Goal: Transaction & Acquisition: Book appointment/travel/reservation

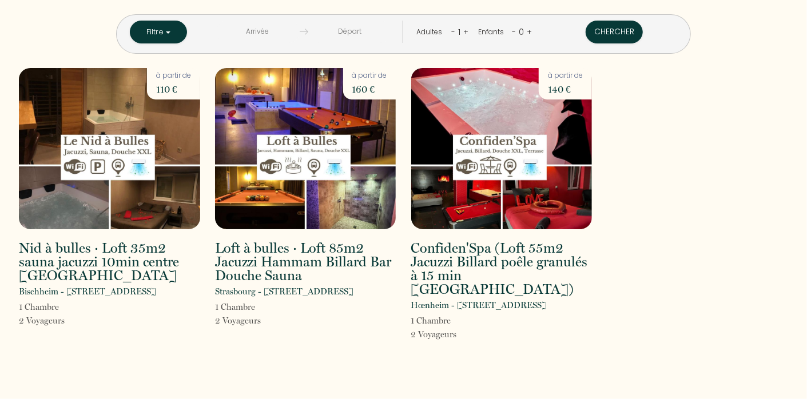
click at [295, 30] on input "text" at bounding box center [258, 32] width 84 height 22
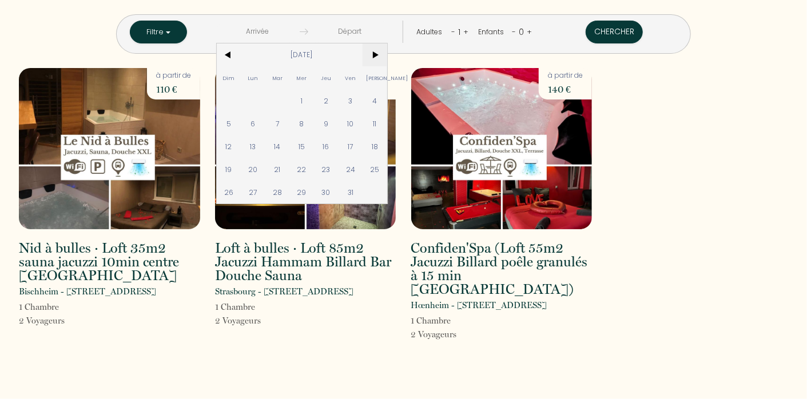
click at [387, 54] on span ">" at bounding box center [375, 54] width 25 height 23
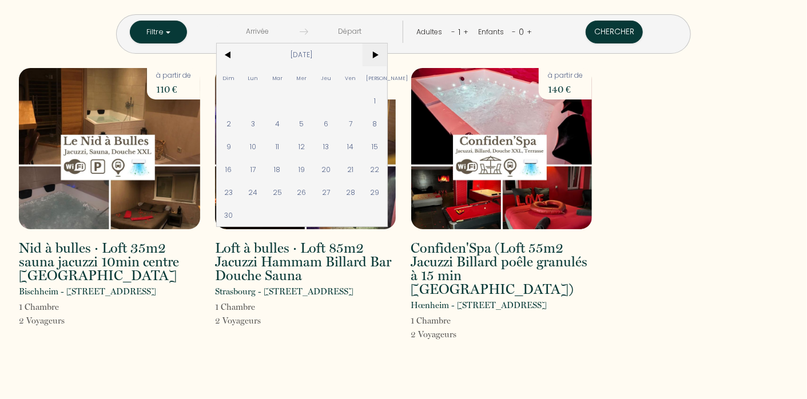
click at [387, 54] on span ">" at bounding box center [375, 54] width 25 height 23
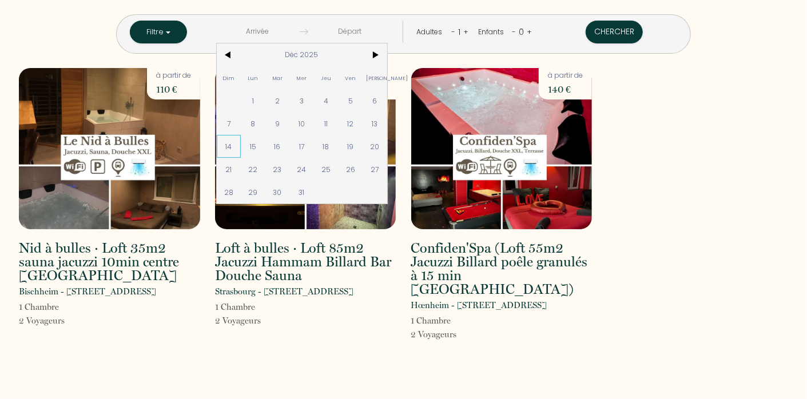
click at [241, 145] on span "14" at bounding box center [229, 146] width 25 height 23
type input "[DATE]"
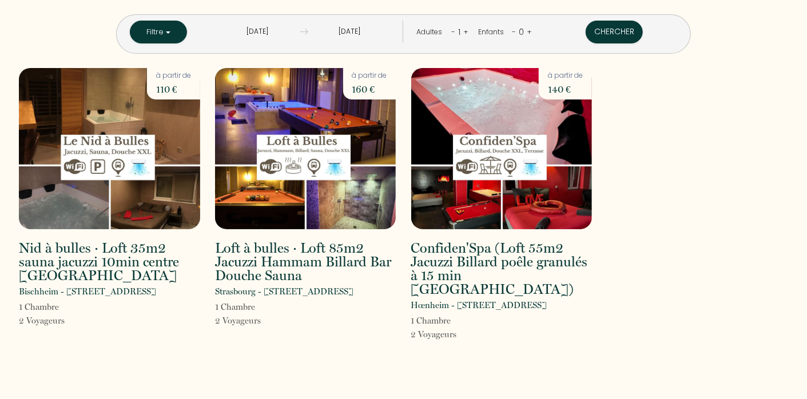
click at [284, 31] on input "[DATE]" at bounding box center [258, 32] width 84 height 22
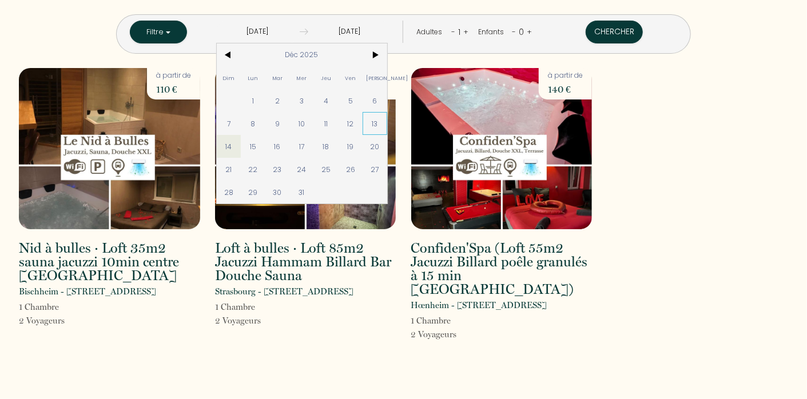
click at [387, 124] on span "13" at bounding box center [375, 123] width 25 height 23
type input "[DATE]"
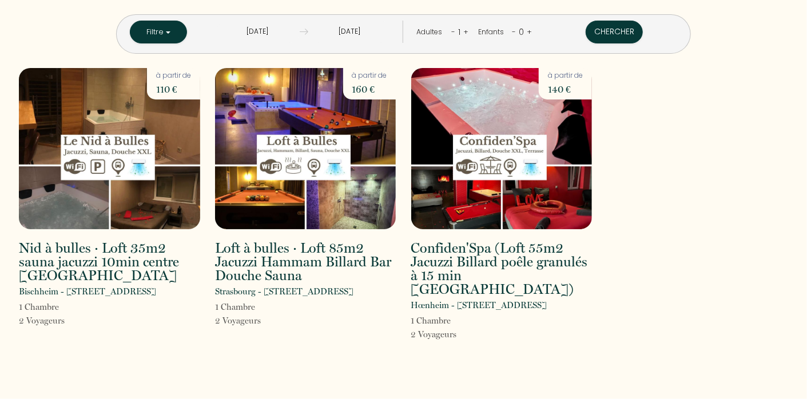
click at [354, 31] on input "[DATE]" at bounding box center [350, 32] width 84 height 22
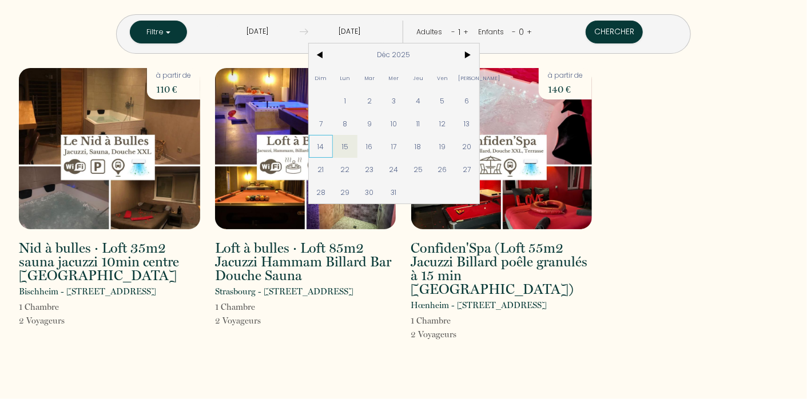
click at [334, 144] on span "14" at bounding box center [321, 146] width 25 height 23
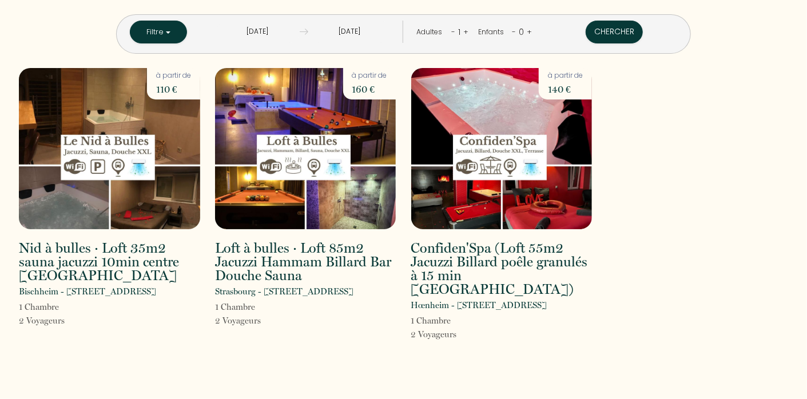
click at [463, 30] on link "+" at bounding box center [465, 31] width 5 height 11
click at [587, 32] on button "Chercher" at bounding box center [615, 32] width 57 height 23
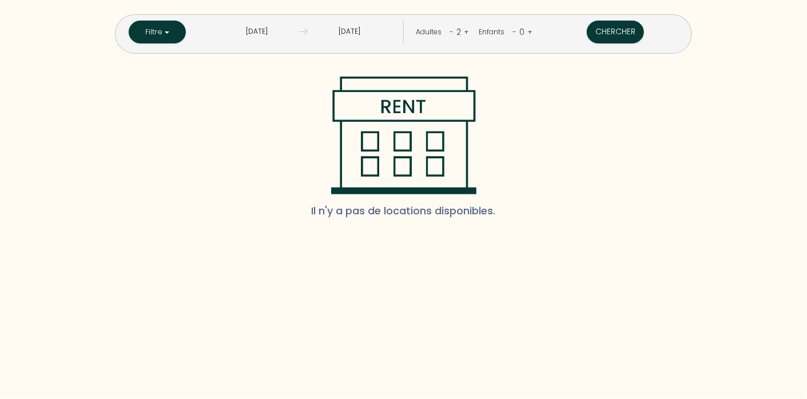
click at [450, 30] on link "-" at bounding box center [452, 31] width 4 height 11
click at [586, 31] on button "Chercher" at bounding box center [614, 32] width 57 height 23
click at [463, 31] on link "+" at bounding box center [465, 31] width 5 height 11
click at [339, 32] on input "[DATE]" at bounding box center [350, 32] width 84 height 22
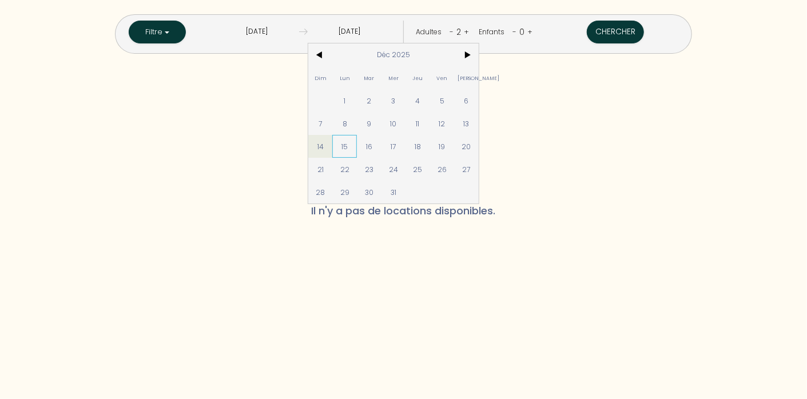
click at [357, 145] on span "15" at bounding box center [344, 146] width 25 height 23
type input "[DATE]"
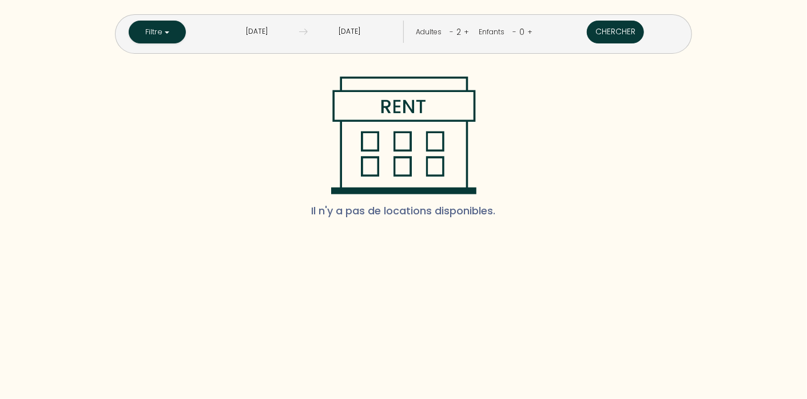
click at [587, 38] on button "Chercher" at bounding box center [615, 32] width 57 height 23
click at [338, 33] on input "[DATE]" at bounding box center [350, 32] width 84 height 22
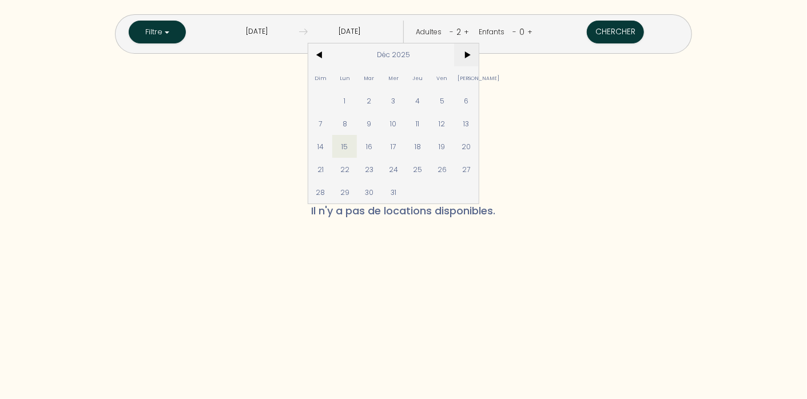
click at [479, 52] on span ">" at bounding box center [466, 54] width 25 height 23
click at [587, 38] on button "Chercher" at bounding box center [615, 32] width 57 height 23
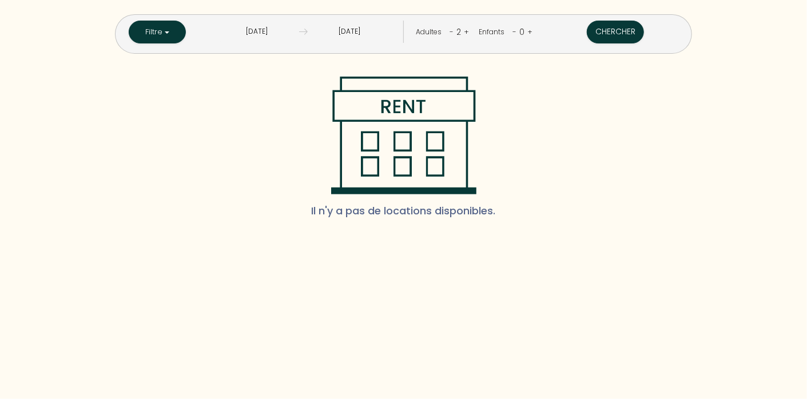
click at [288, 32] on input "[DATE]" at bounding box center [257, 32] width 84 height 22
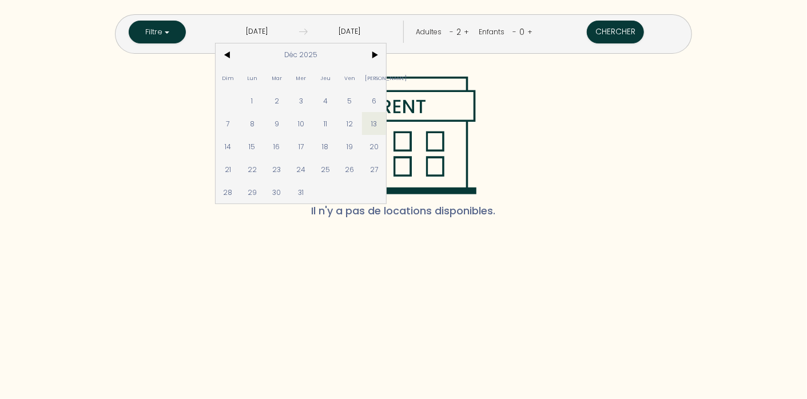
click at [259, 34] on input "[DATE]" at bounding box center [257, 32] width 84 height 22
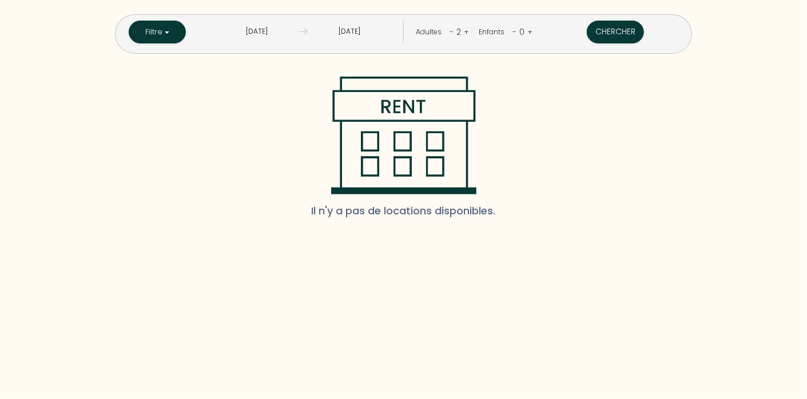
click at [259, 34] on input "[DATE]" at bounding box center [257, 32] width 84 height 22
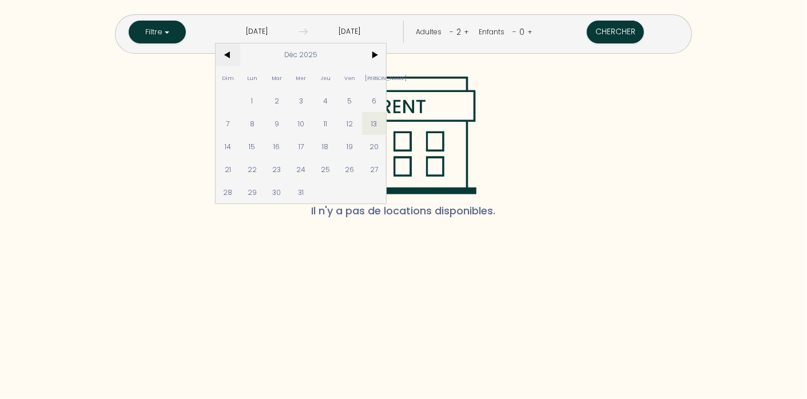
click at [240, 52] on span "<" at bounding box center [228, 54] width 25 height 23
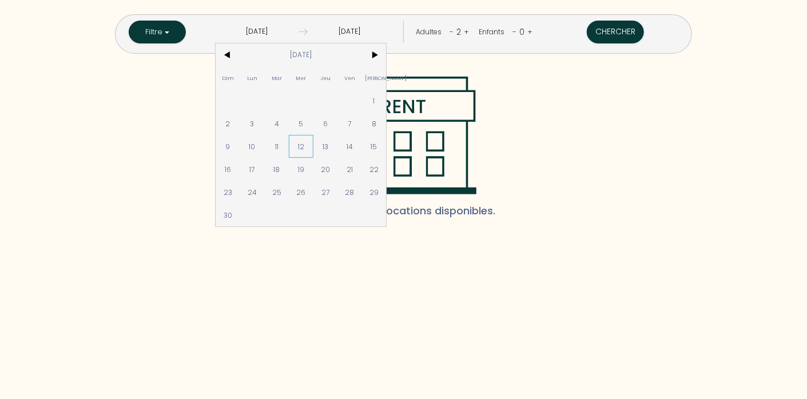
click at [314, 146] on span "12" at bounding box center [301, 146] width 25 height 23
type input "[DATE]"
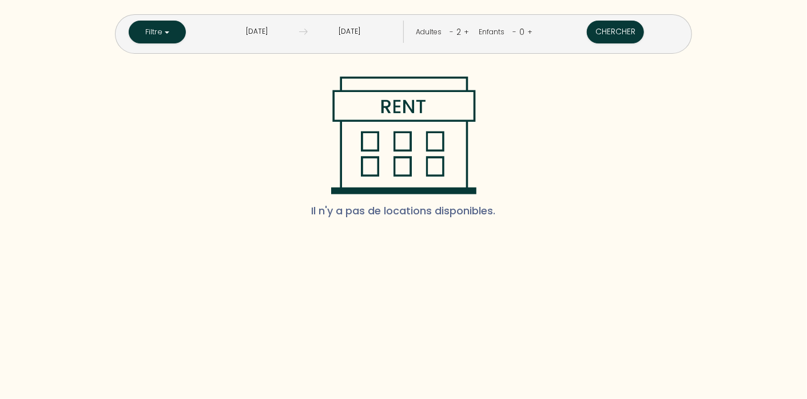
click at [354, 36] on input "[DATE]" at bounding box center [350, 32] width 84 height 22
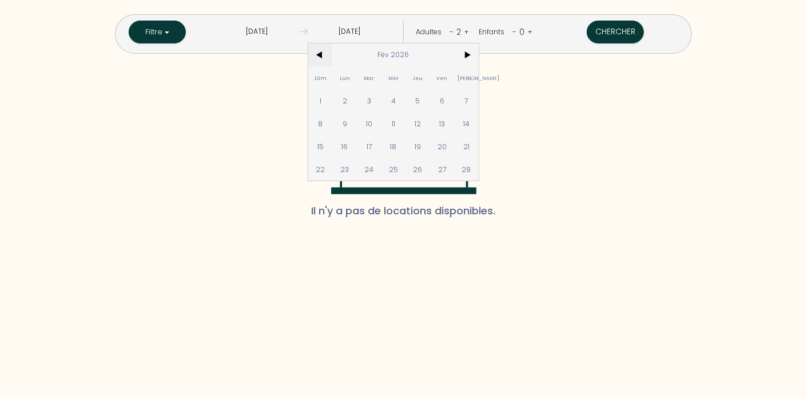
click at [333, 59] on span "<" at bounding box center [320, 54] width 25 height 23
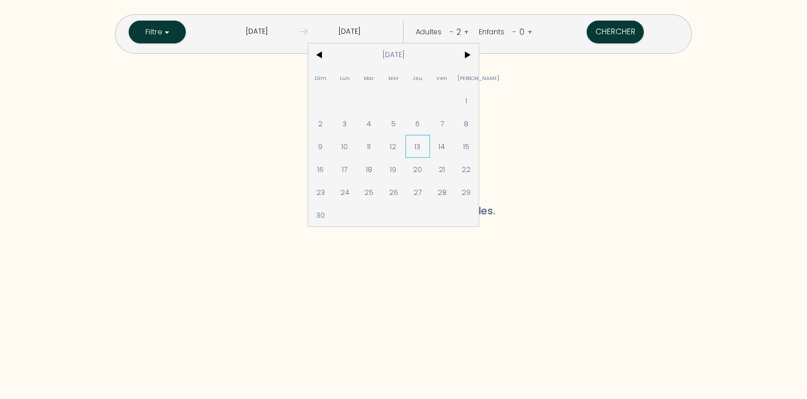
click at [430, 142] on span "13" at bounding box center [418, 146] width 25 height 23
type input "[DATE]"
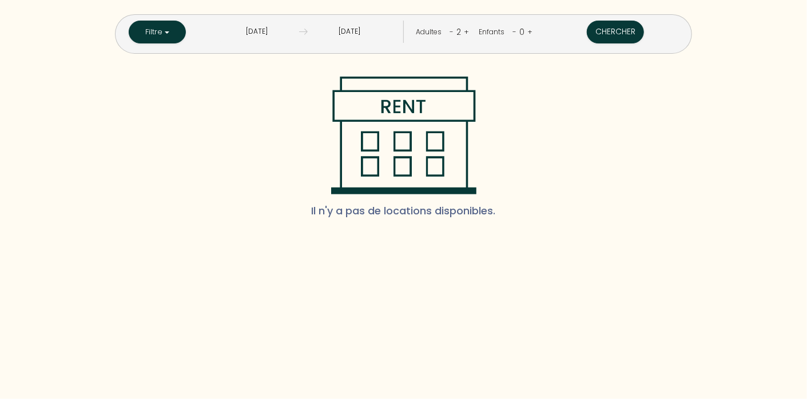
click at [365, 30] on input "[DATE]" at bounding box center [350, 32] width 84 height 22
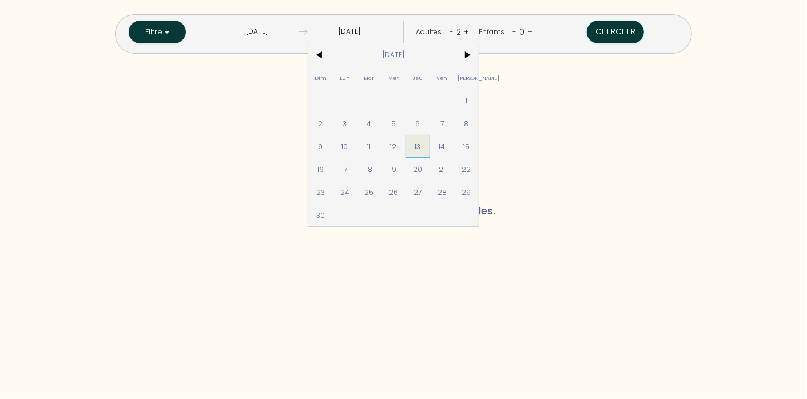
click at [430, 149] on span "13" at bounding box center [418, 146] width 25 height 23
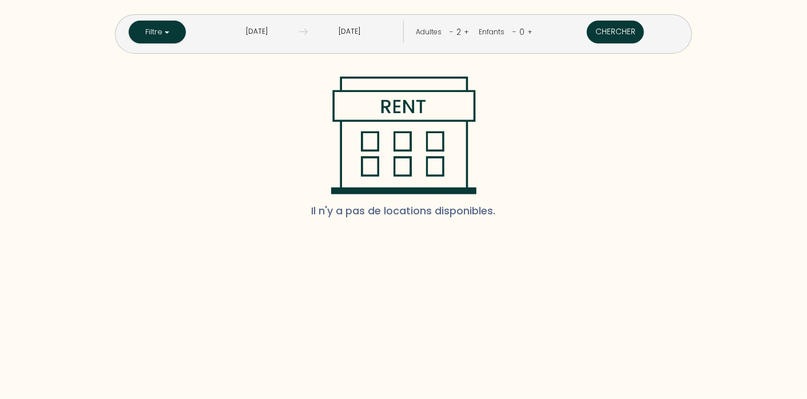
click at [587, 34] on button "Chercher" at bounding box center [615, 32] width 57 height 23
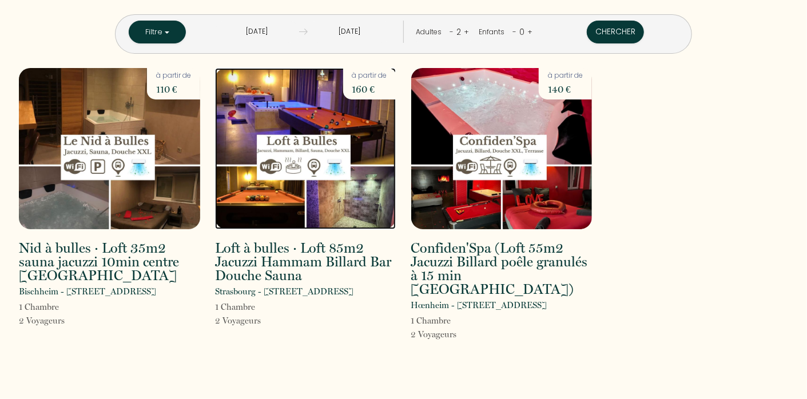
click at [345, 125] on img at bounding box center [305, 148] width 181 height 161
